Goal: Task Accomplishment & Management: Complete application form

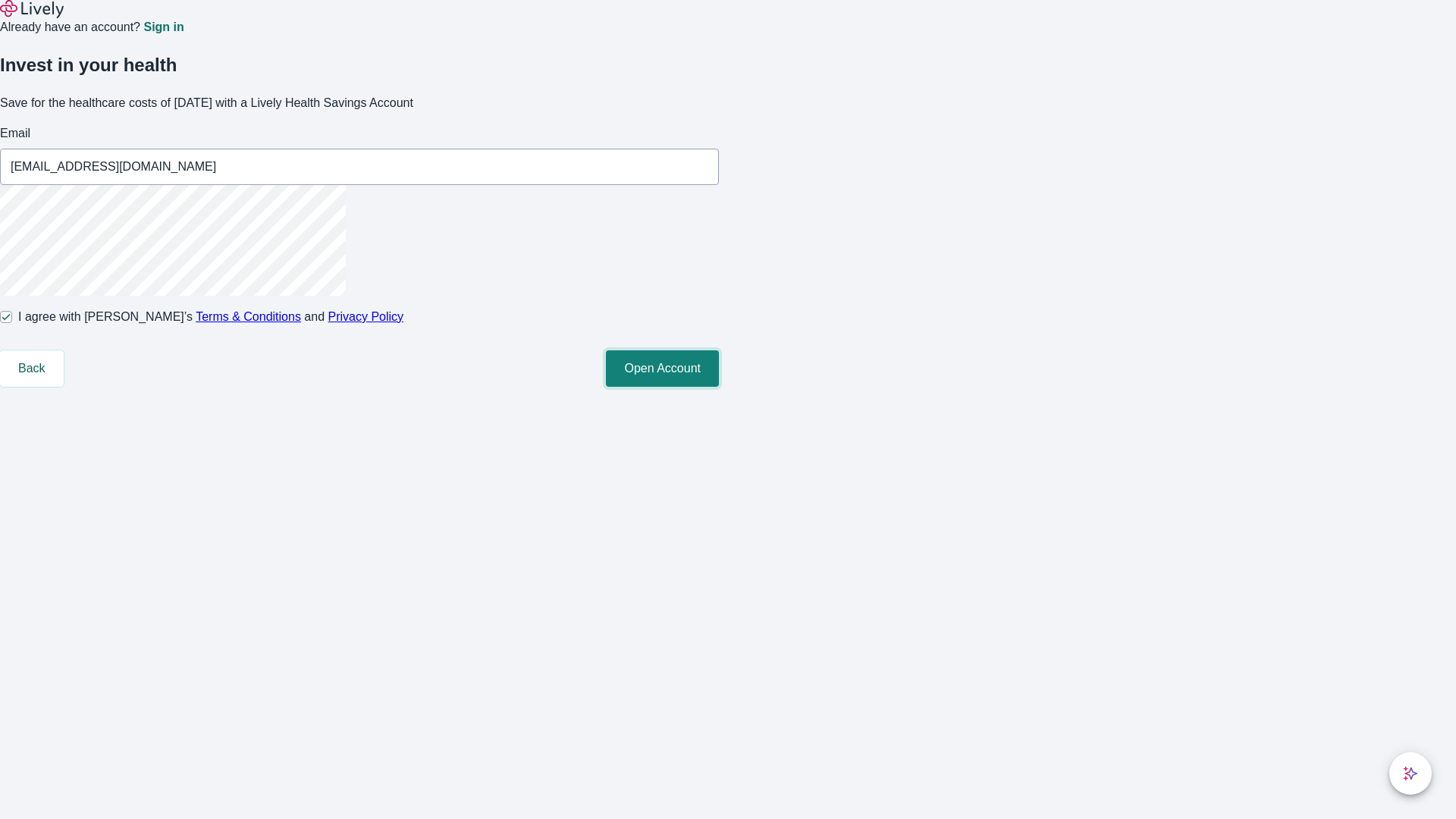
click at [719, 387] on button "Open Account" at bounding box center [662, 368] width 113 height 36
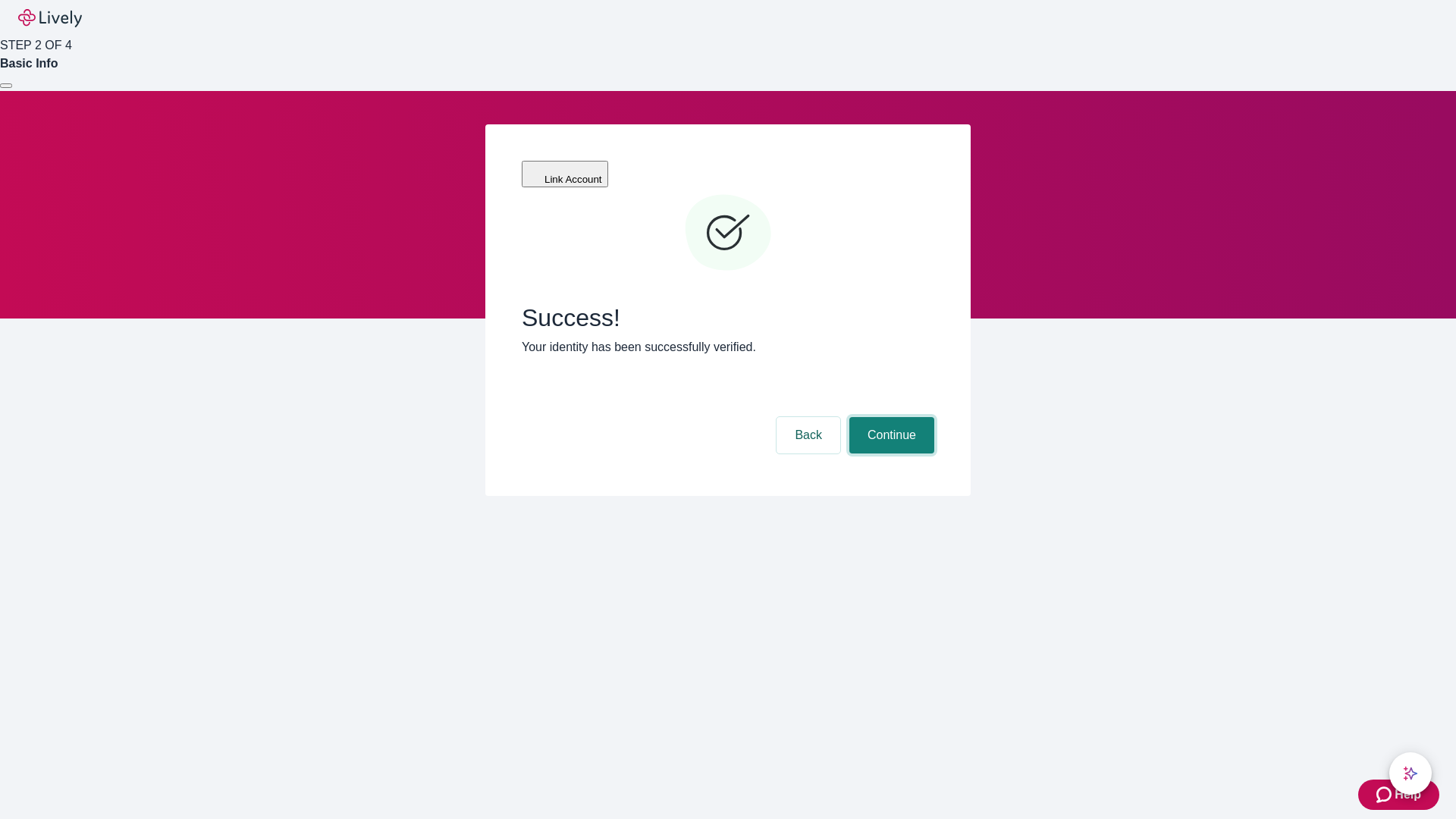
click at [889, 417] on button "Continue" at bounding box center [892, 435] width 85 height 36
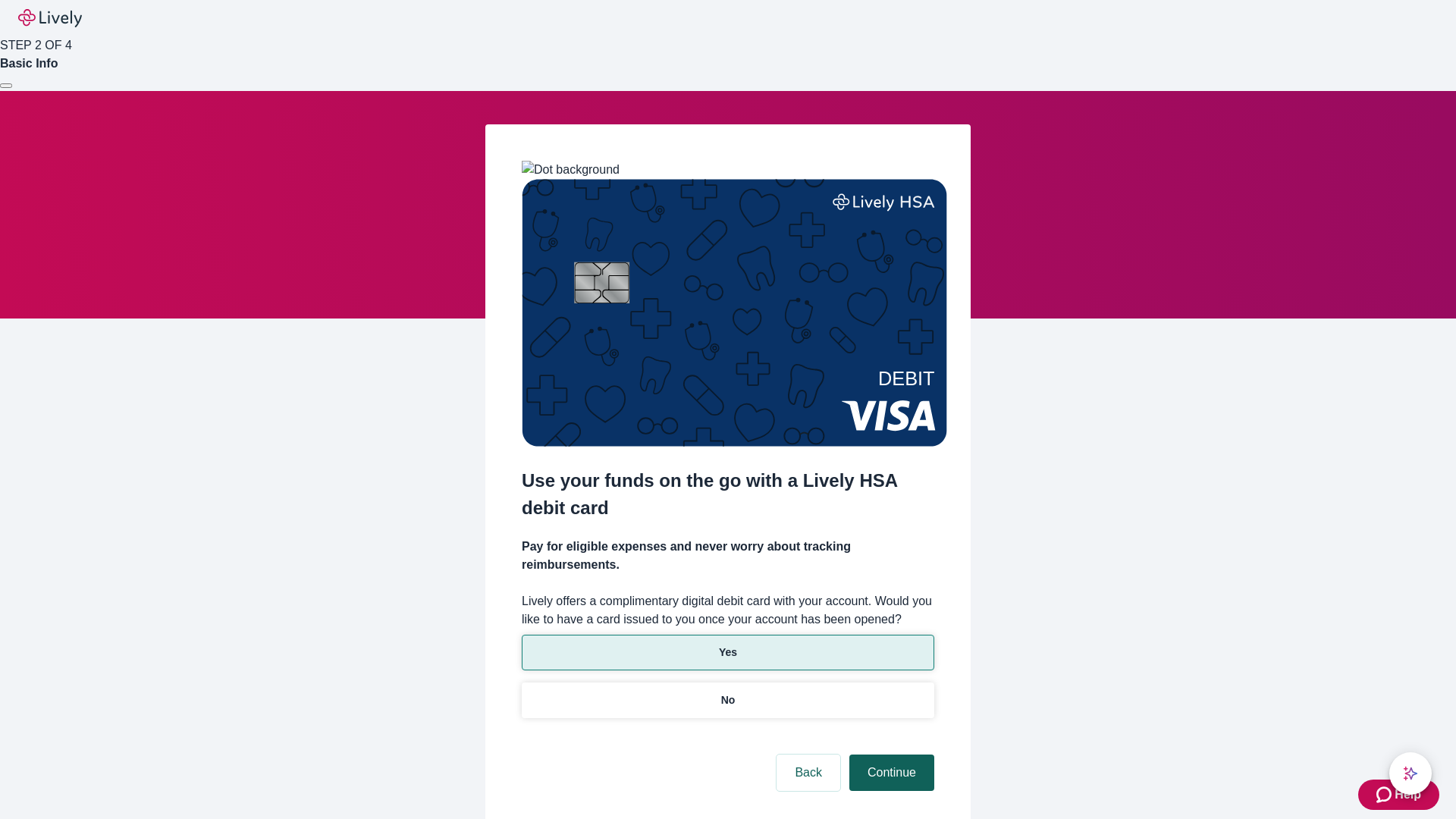
click at [727, 645] on p "Yes" at bounding box center [728, 652] width 19 height 16
click at [889, 755] on button "Continue" at bounding box center [892, 773] width 85 height 36
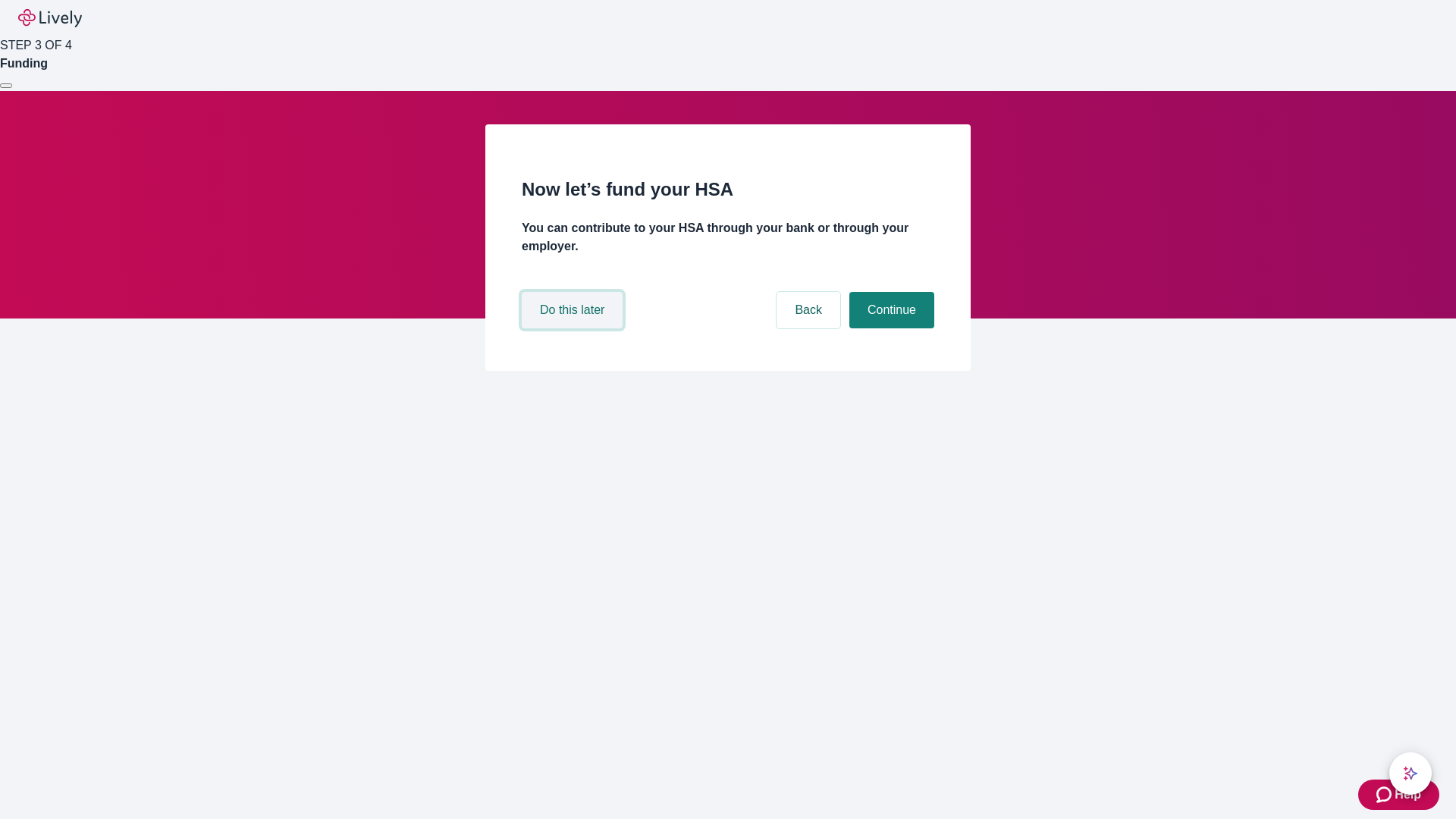
click at [574, 328] on button "Do this later" at bounding box center [572, 310] width 101 height 36
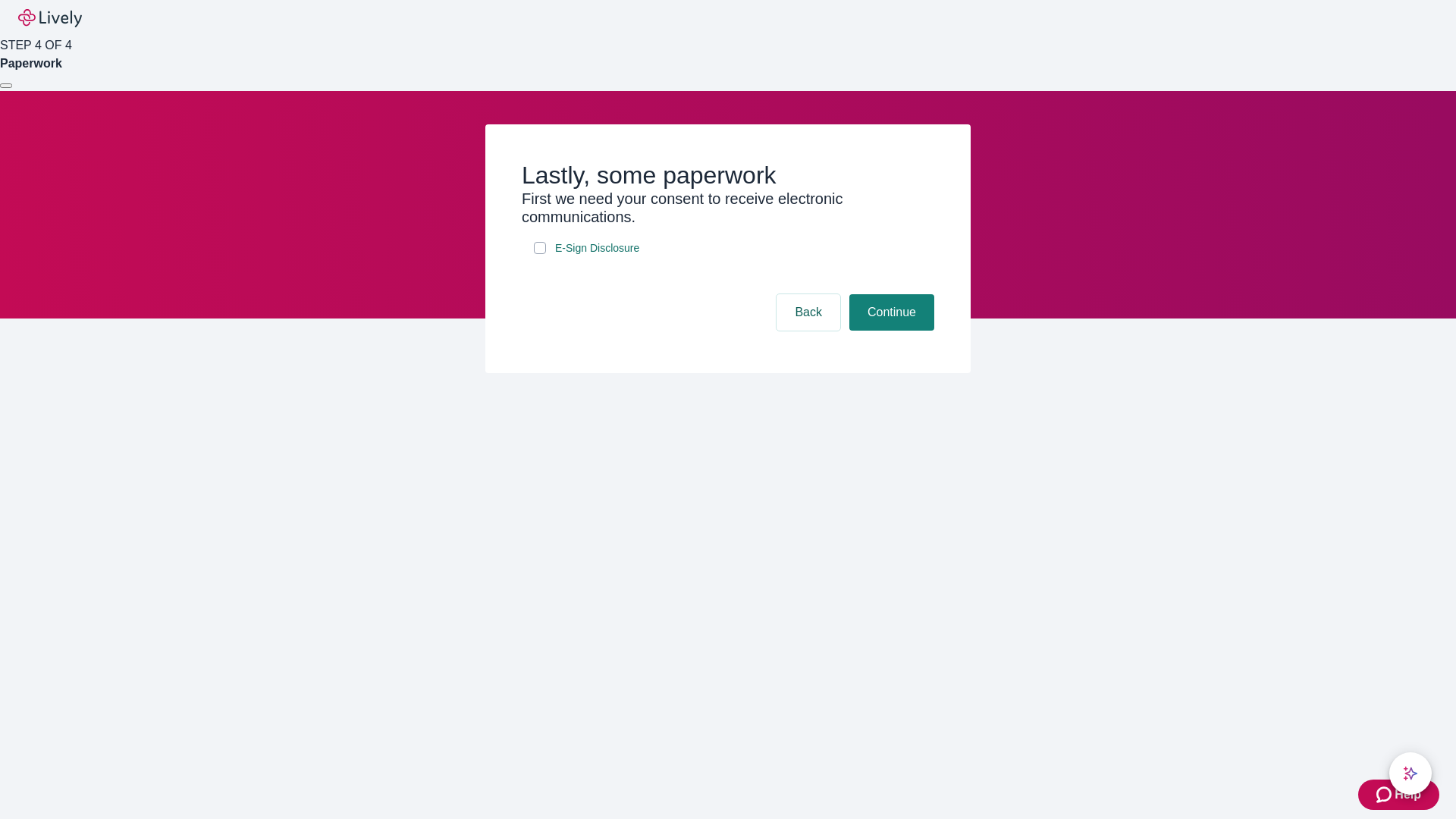
click at [540, 254] on input "E-Sign Disclosure" at bounding box center [540, 248] width 12 height 12
checkbox input "true"
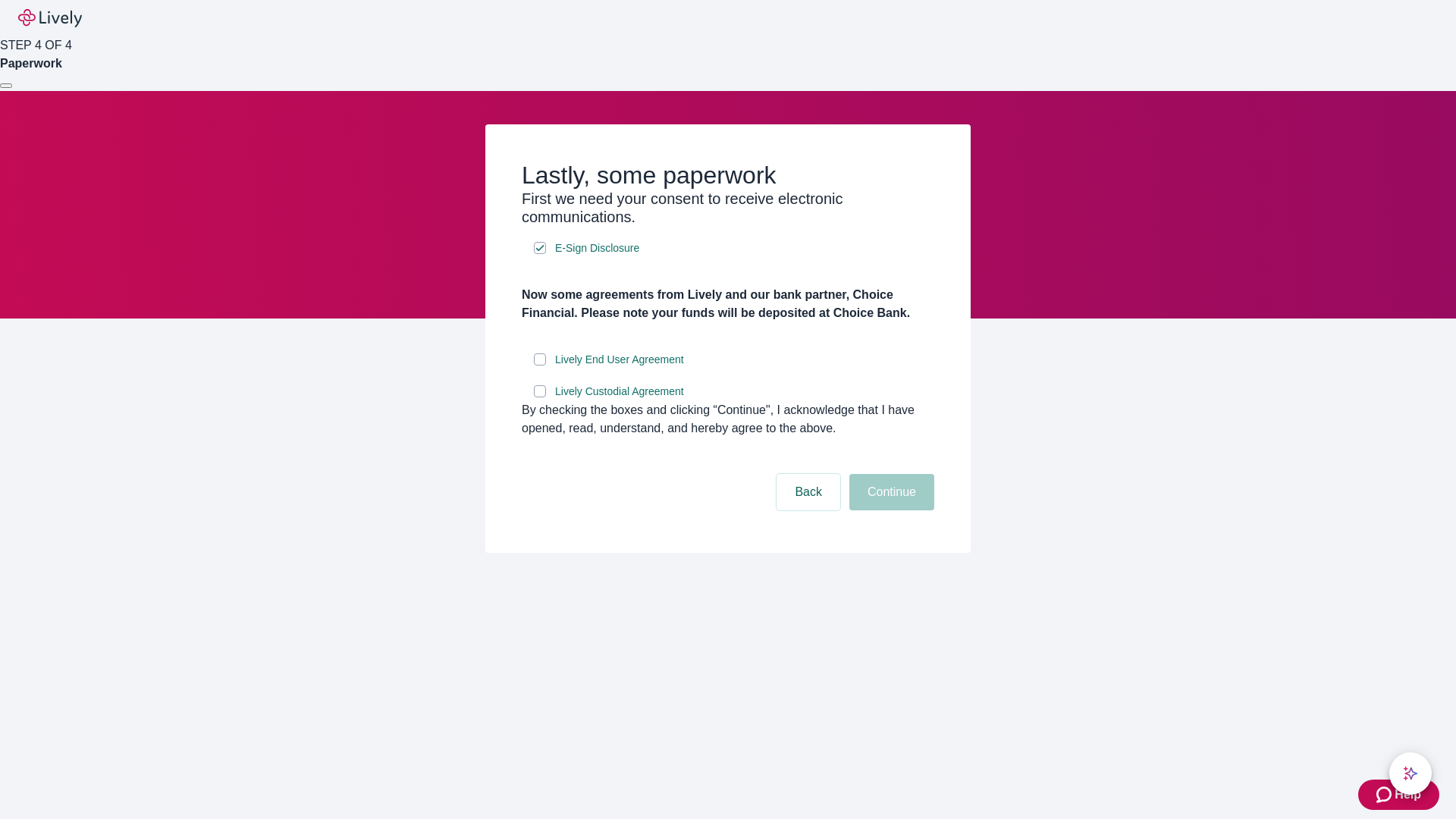
click at [540, 365] on input "Lively End User Agreement" at bounding box center [540, 359] width 12 height 12
checkbox input "true"
click at [540, 397] on input "Lively Custodial Agreement" at bounding box center [540, 390] width 12 height 12
checkbox input "true"
click at [889, 510] on button "Continue" at bounding box center [892, 492] width 85 height 36
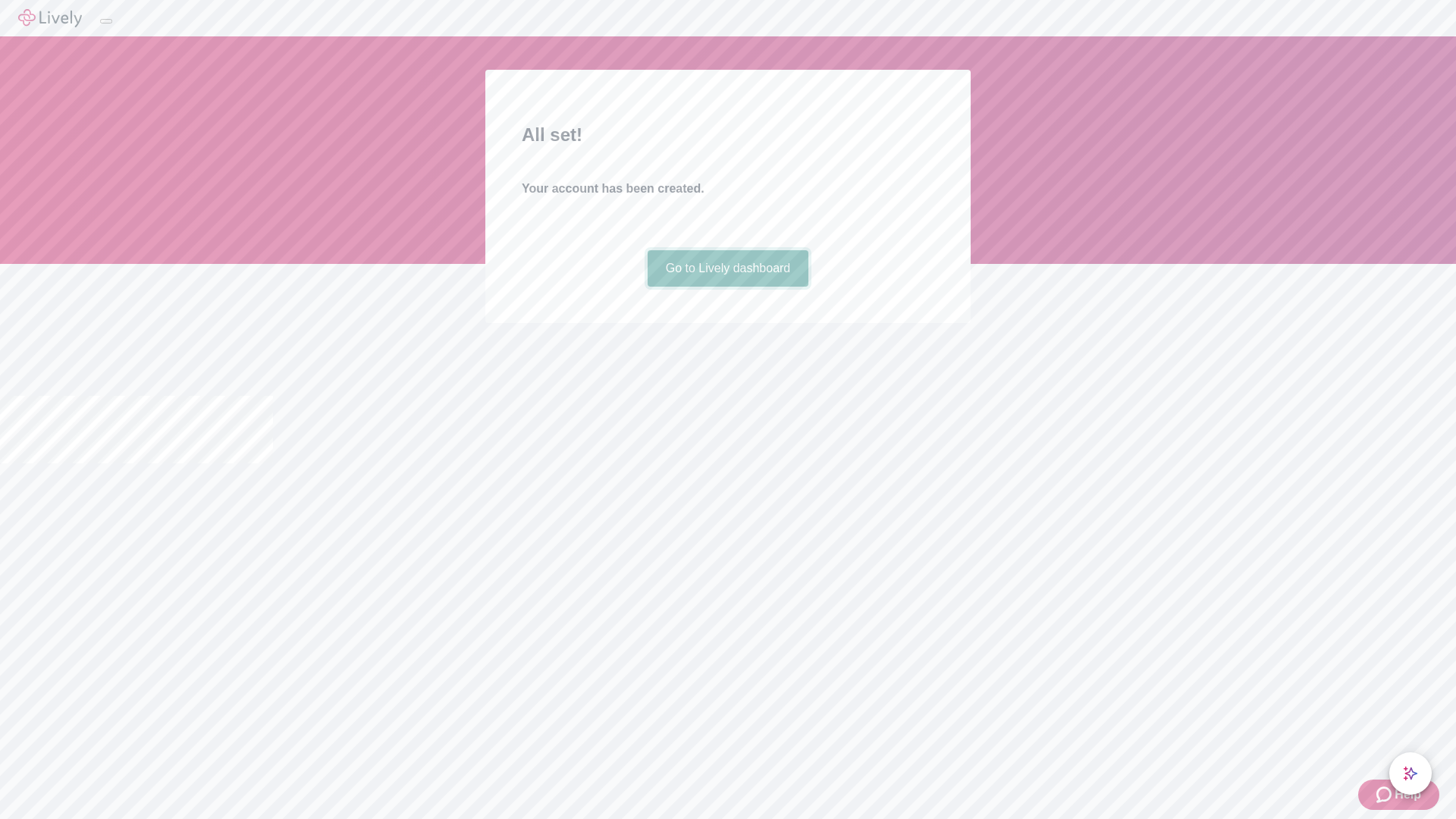
click at [727, 287] on link "Go to Lively dashboard" at bounding box center [728, 268] width 161 height 36
